Goal: Task Accomplishment & Management: Use online tool/utility

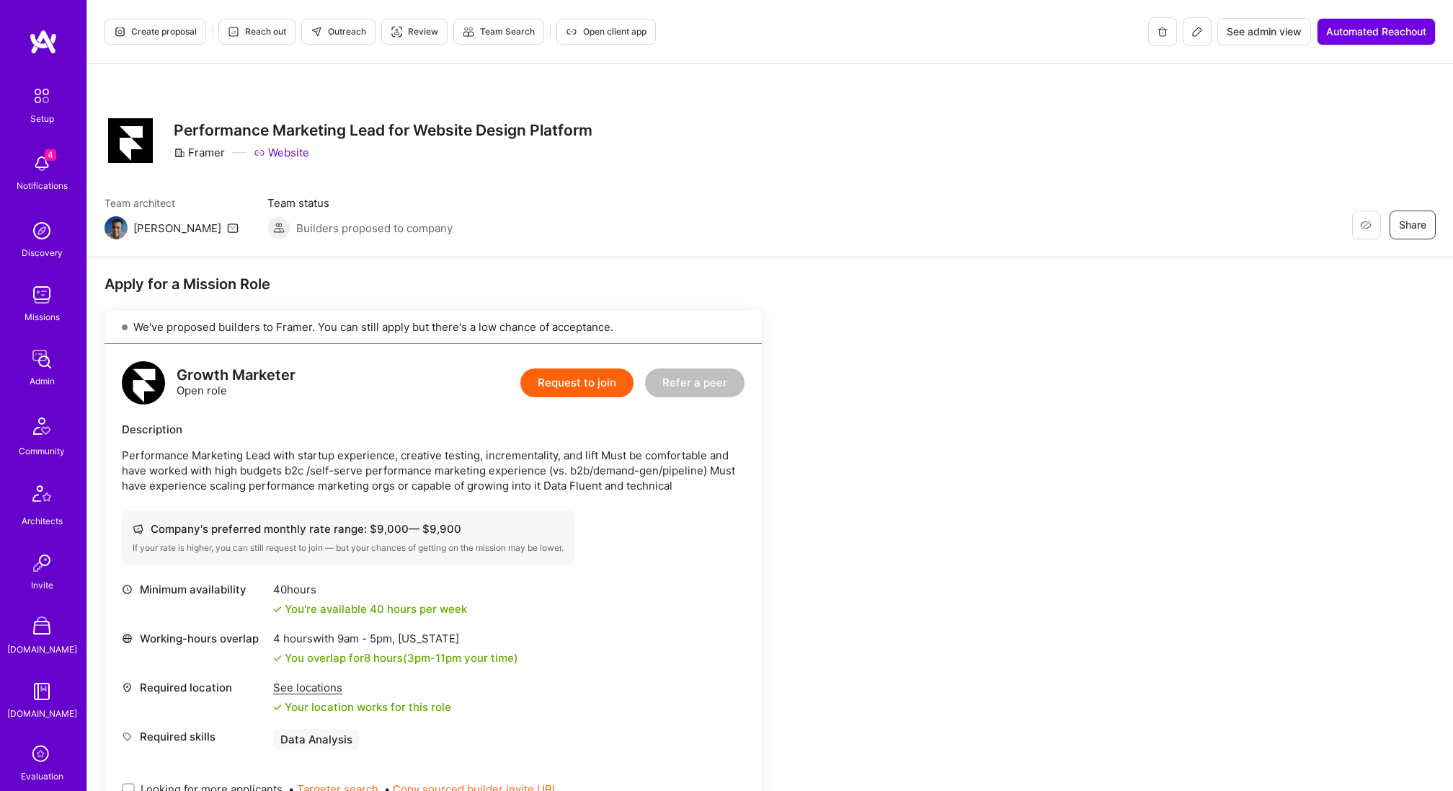
scroll to position [89, 0]
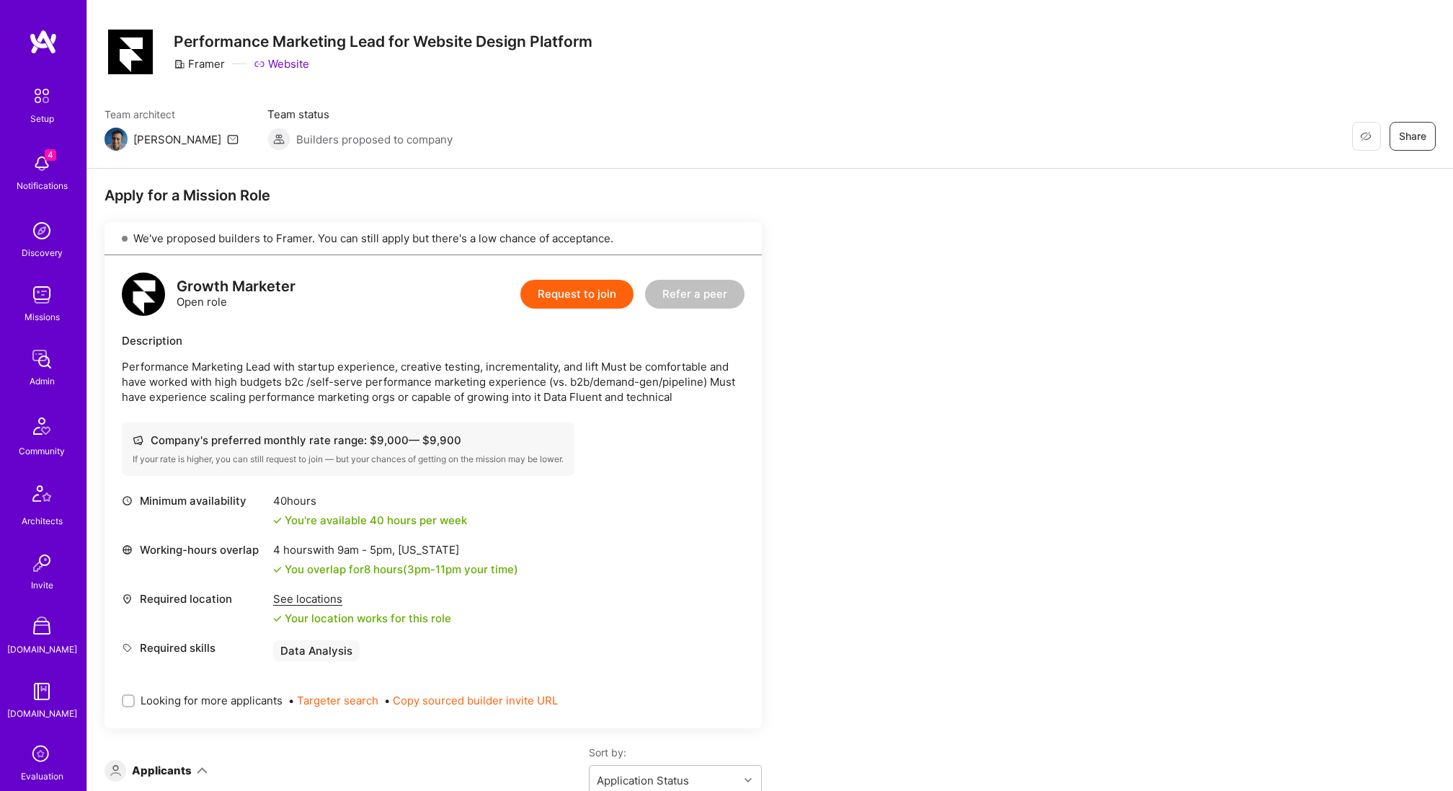
click at [42, 296] on img at bounding box center [41, 294] width 29 height 29
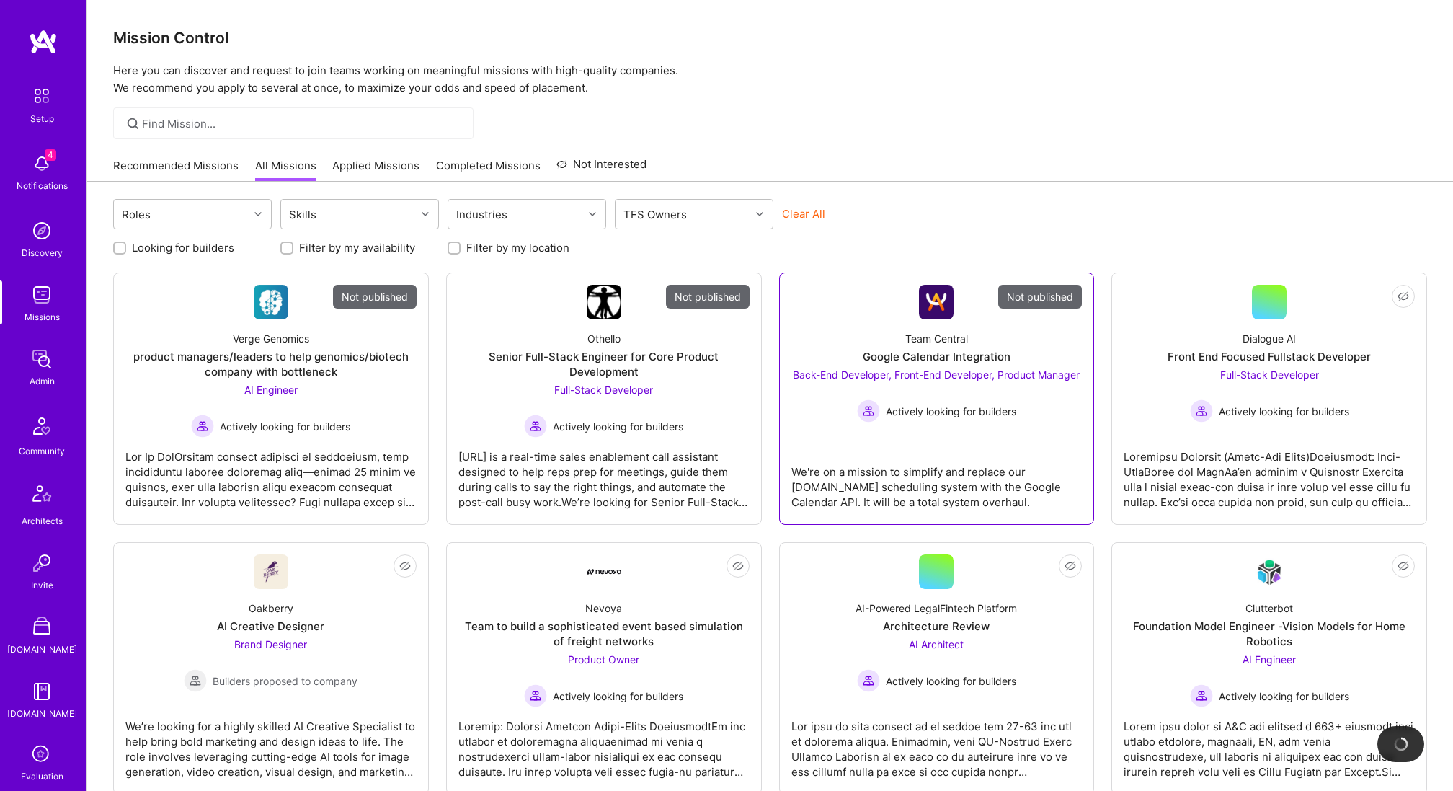
click at [885, 378] on span "Back-End Developer, Front-End Developer, Product Manager" at bounding box center [936, 374] width 287 height 12
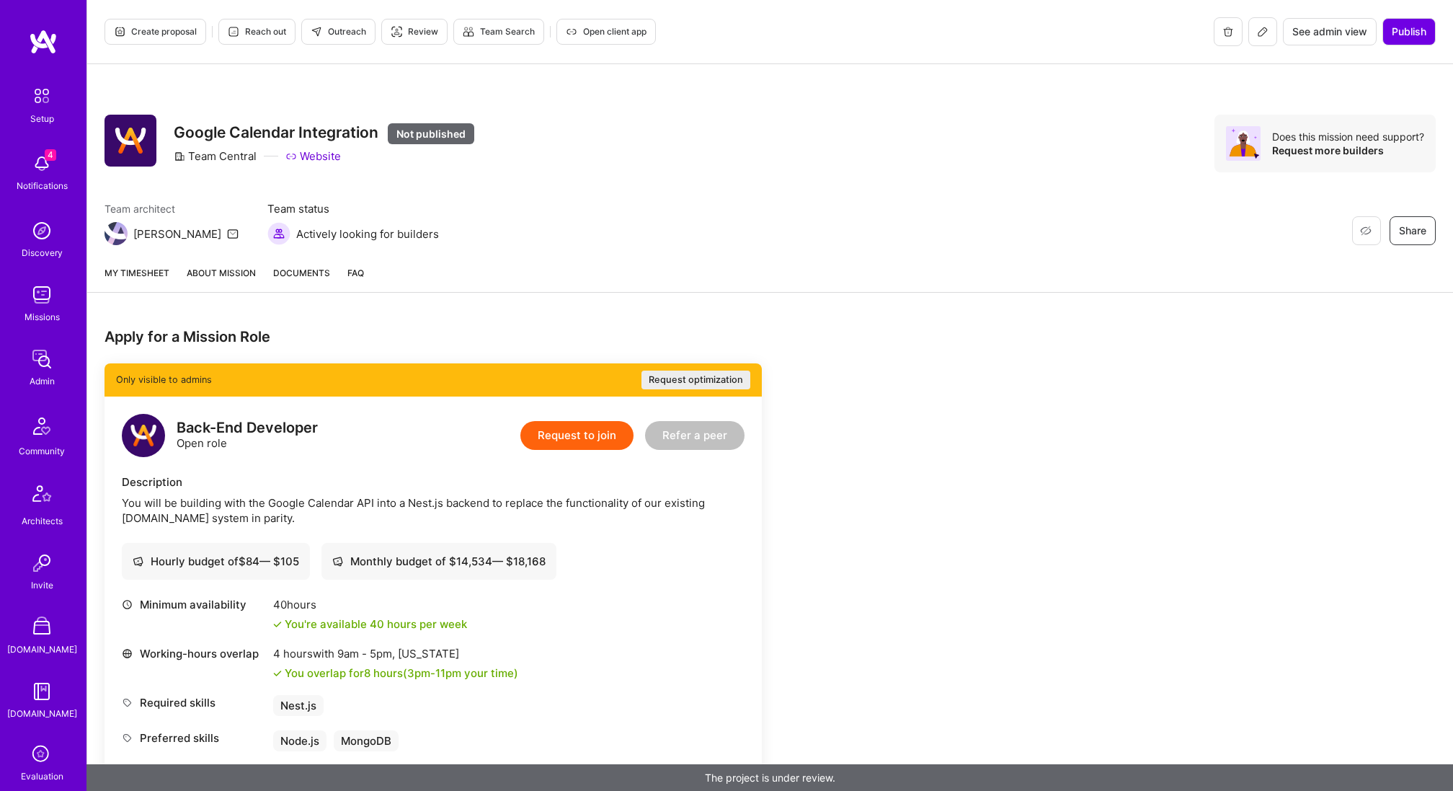
click at [166, 31] on span "Create proposal" at bounding box center [155, 31] width 83 height 13
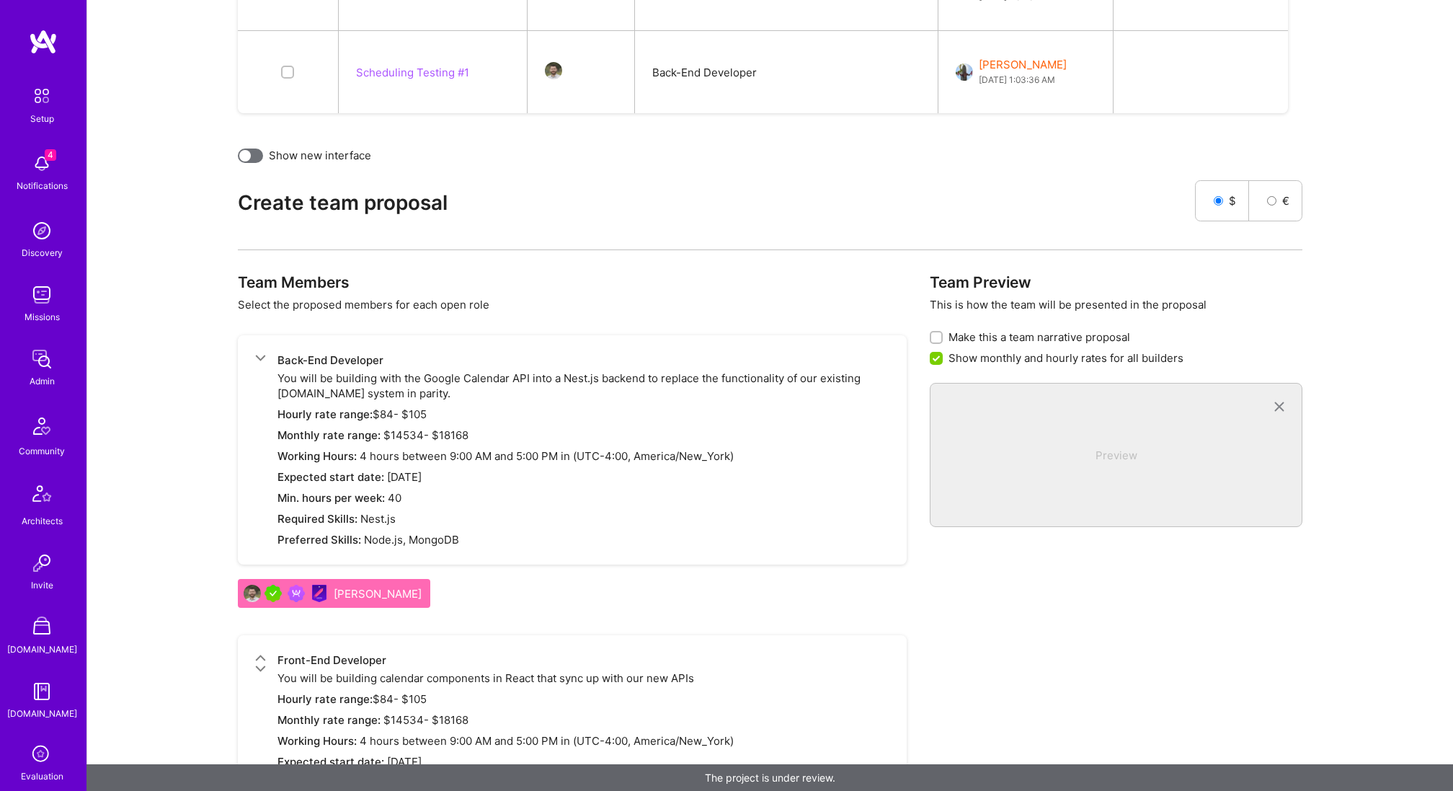
scroll to position [1629, 0]
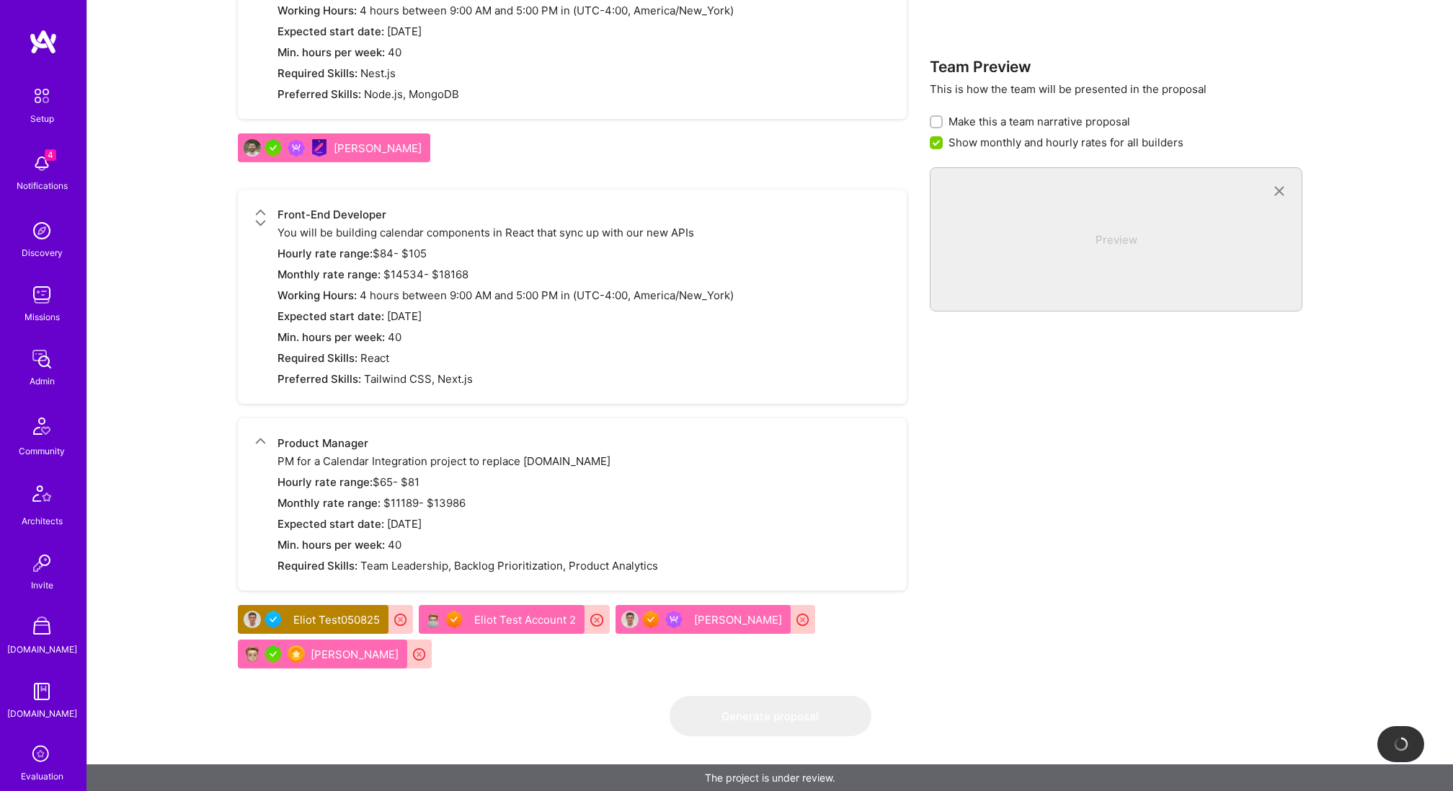
checkbox input "false"
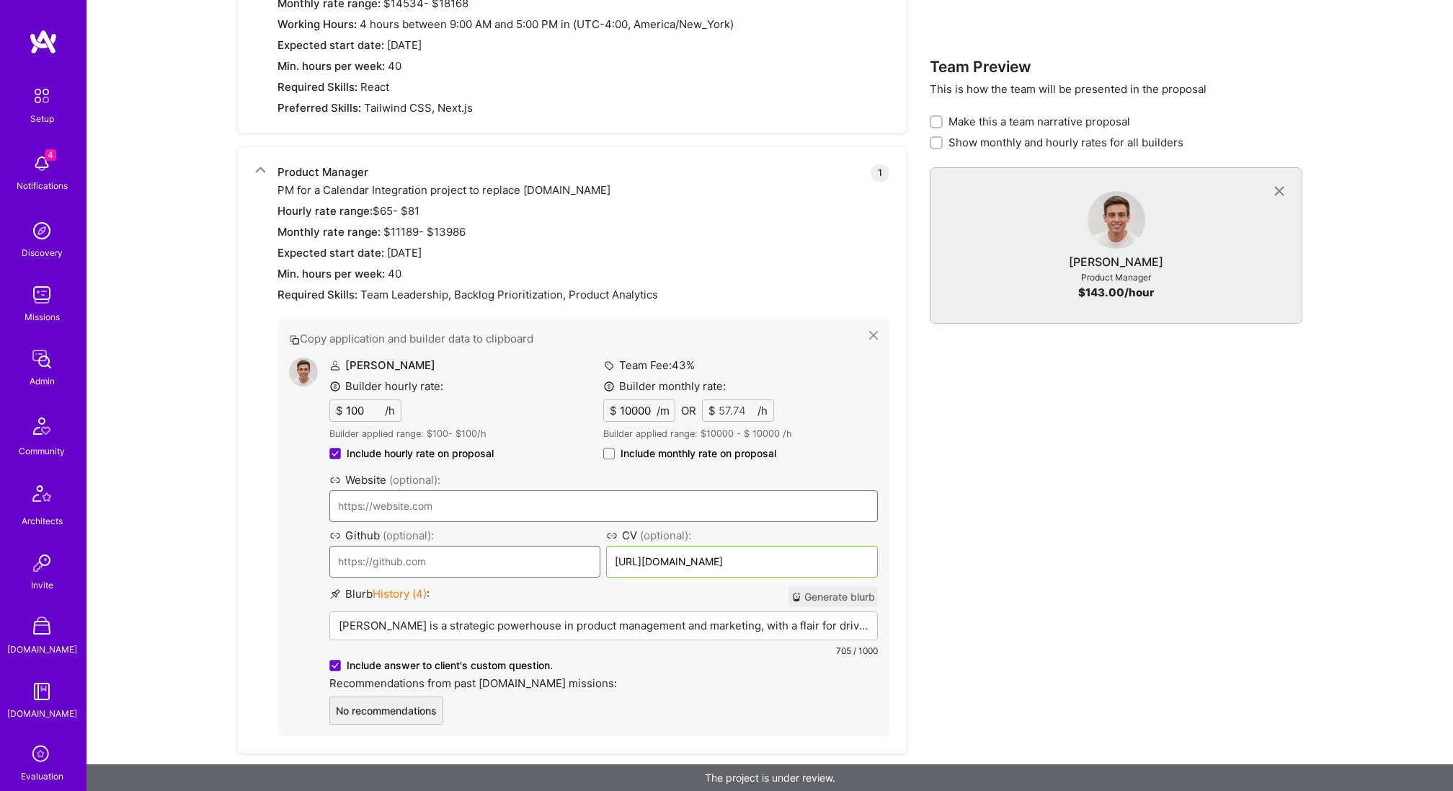
scroll to position [2060, 0]
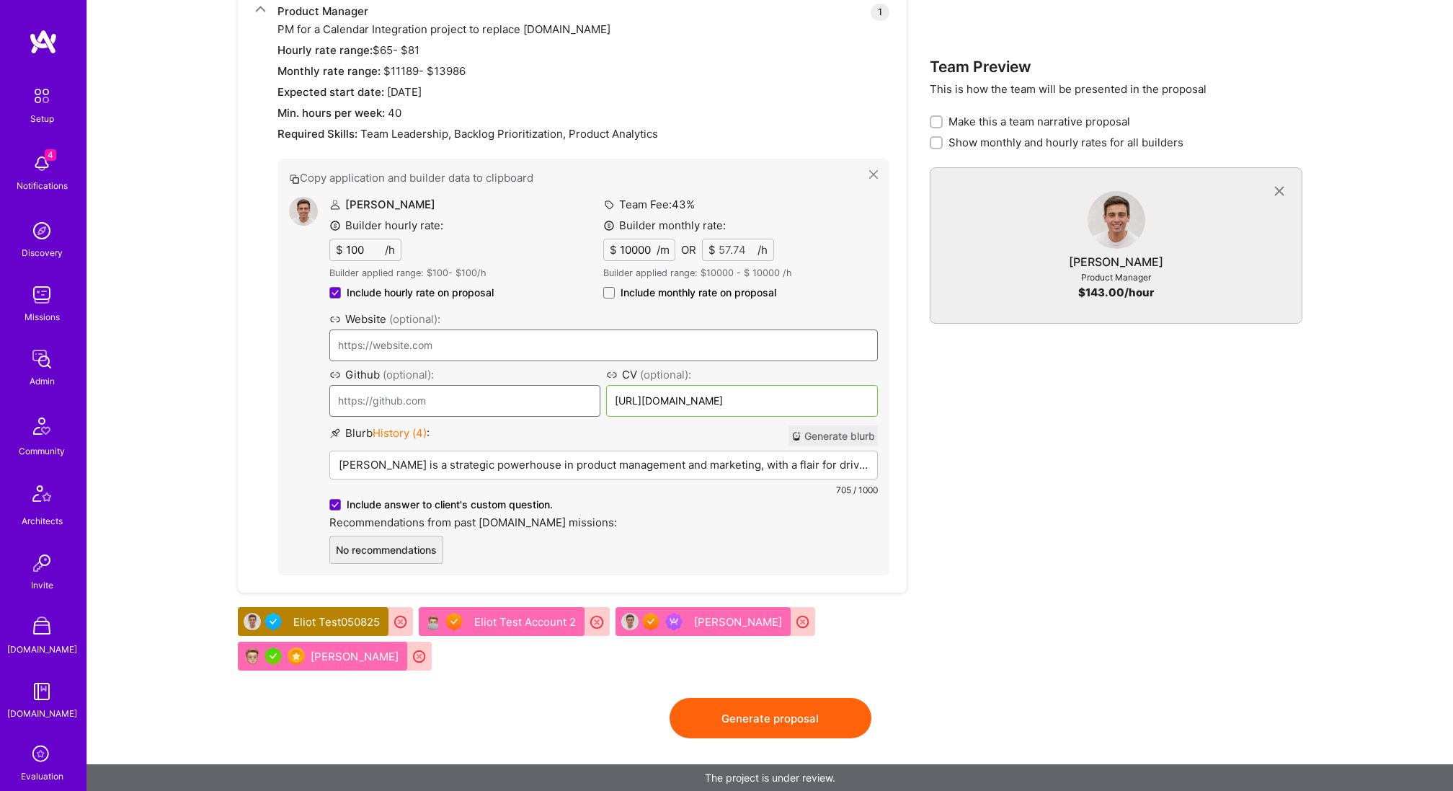
click at [754, 701] on button "Generate proposal" at bounding box center [771, 718] width 202 height 40
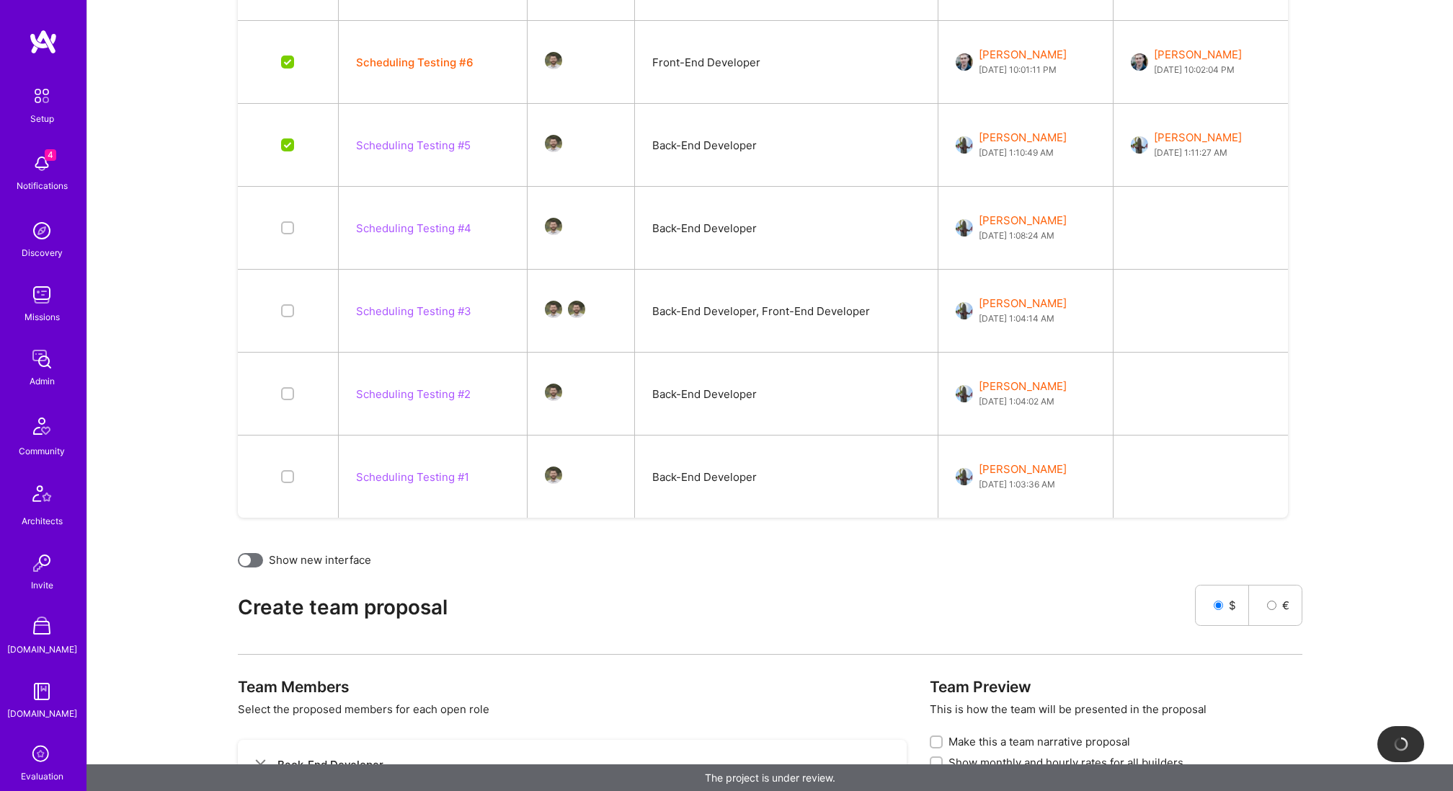
scroll to position [0, 0]
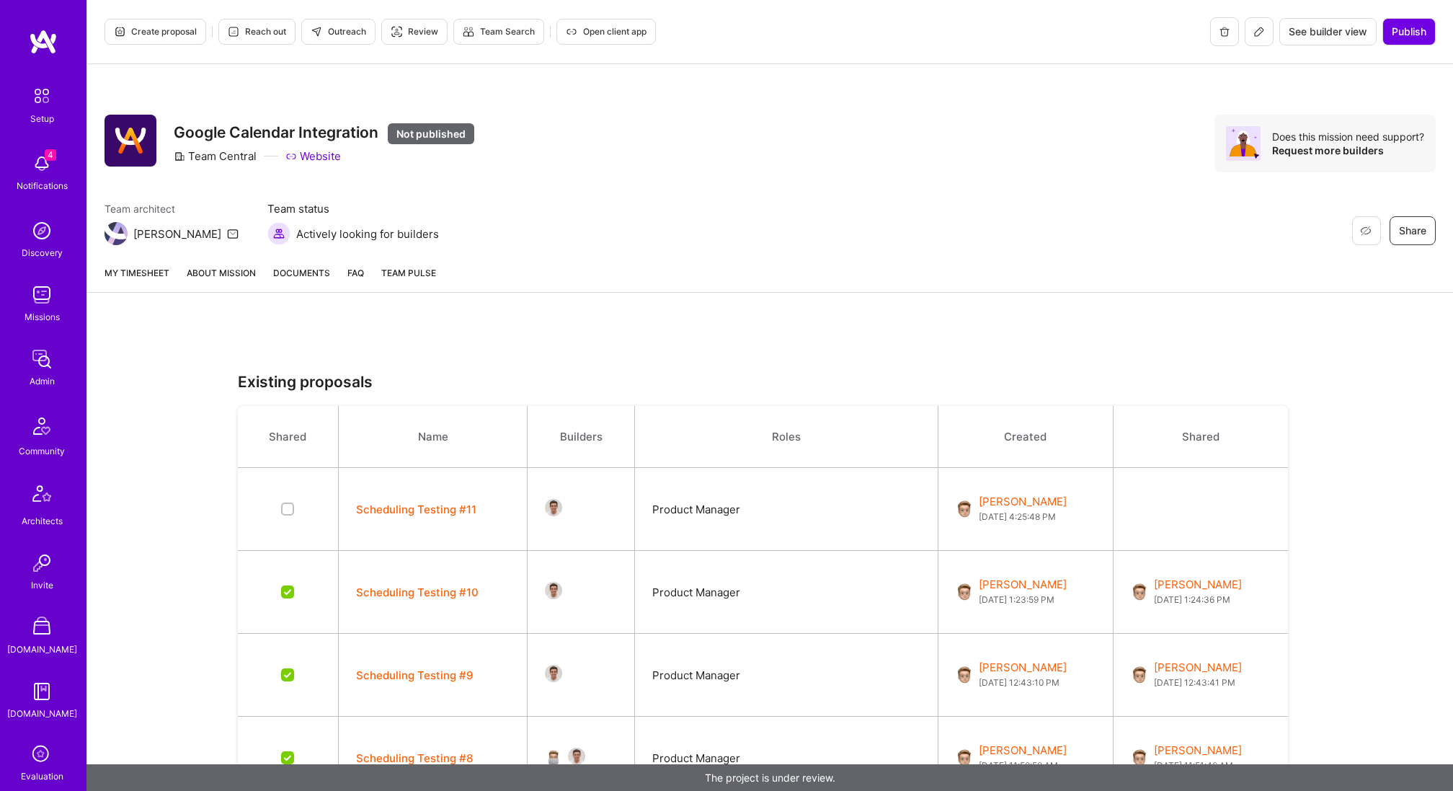
click at [403, 505] on button "Scheduling Testing #11" at bounding box center [416, 509] width 120 height 15
